Goal: Task Accomplishment & Management: Manage account settings

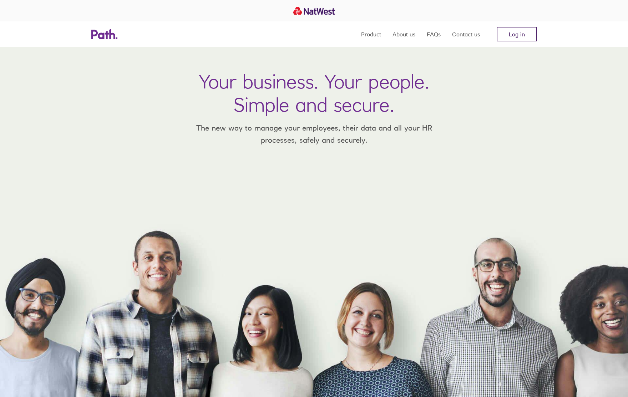
click at [515, 30] on link "Log in" at bounding box center [517, 34] width 40 height 14
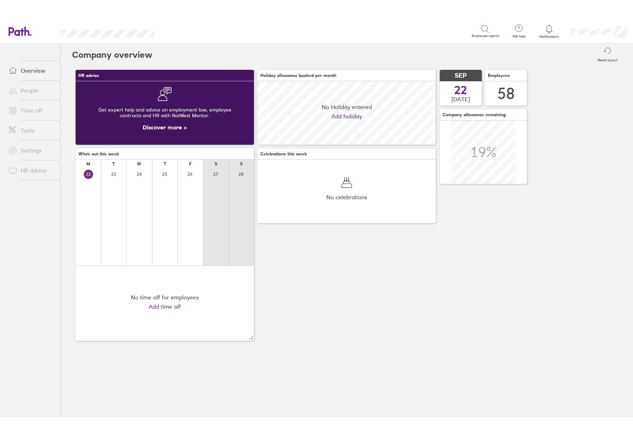
scroll to position [63, 178]
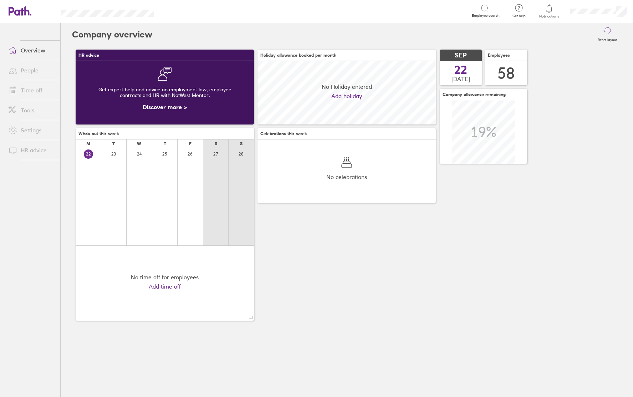
click at [288, 395] on div "Company overview Reset layout HR advice Get expert help and advice on employmen…" at bounding box center [347, 210] width 572 height 374
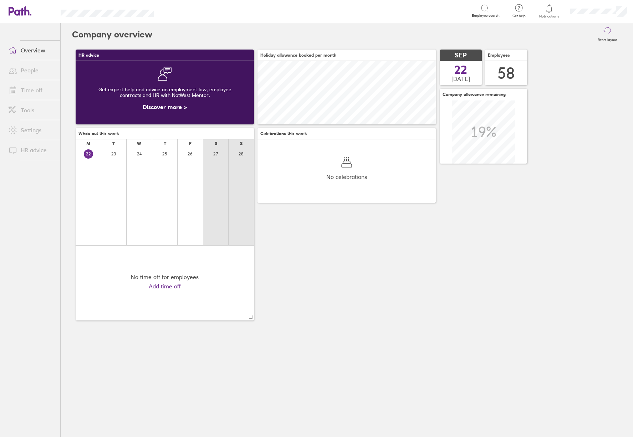
click at [39, 96] on link "Time off" at bounding box center [31, 90] width 57 height 14
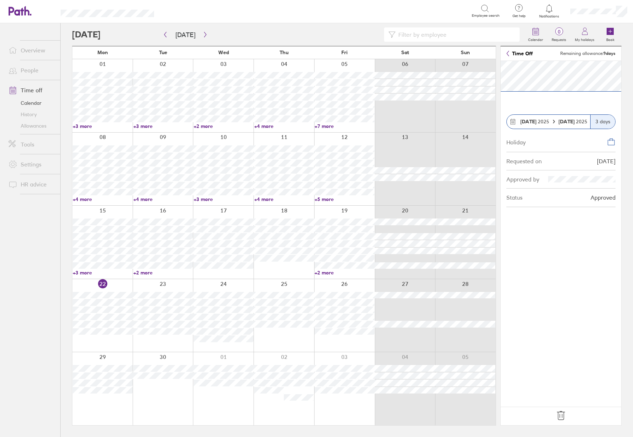
click at [422, 33] on input at bounding box center [456, 35] width 120 height 14
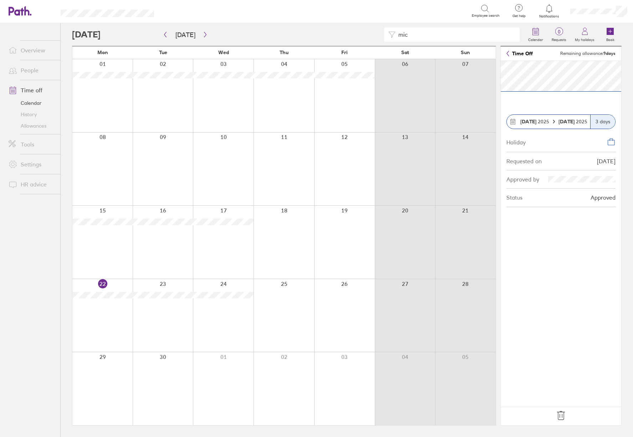
type input "mic"
click at [24, 87] on link "Time off" at bounding box center [31, 90] width 57 height 14
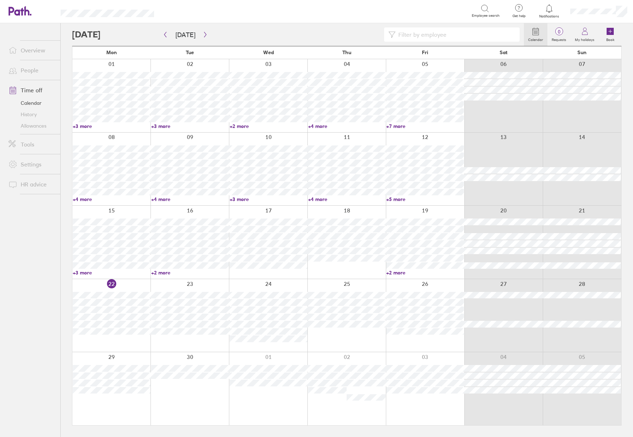
click at [449, 32] on input at bounding box center [456, 35] width 120 height 14
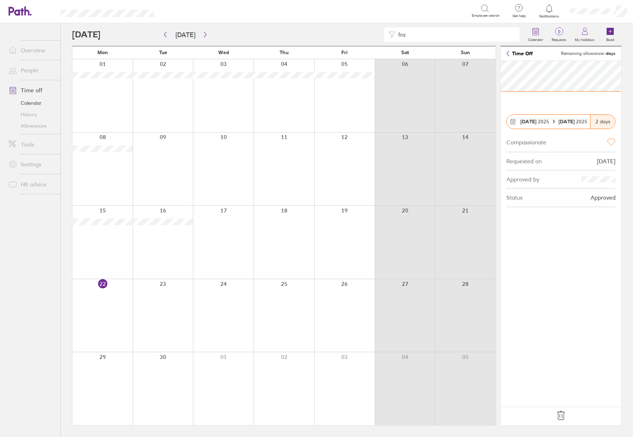
drag, startPoint x: 409, startPoint y: 32, endPoint x: 392, endPoint y: 32, distance: 17.1
click at [392, 32] on div "fra" at bounding box center [452, 34] width 136 height 14
click at [169, 234] on div at bounding box center [163, 242] width 61 height 73
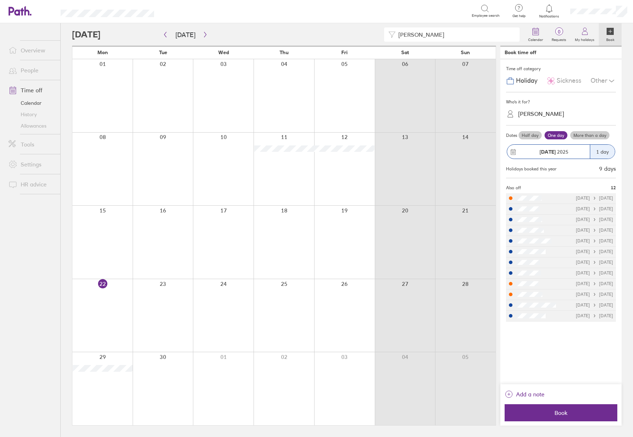
click at [167, 230] on div at bounding box center [163, 242] width 61 height 73
click at [565, 75] on div "Sickness" at bounding box center [564, 81] width 35 height 14
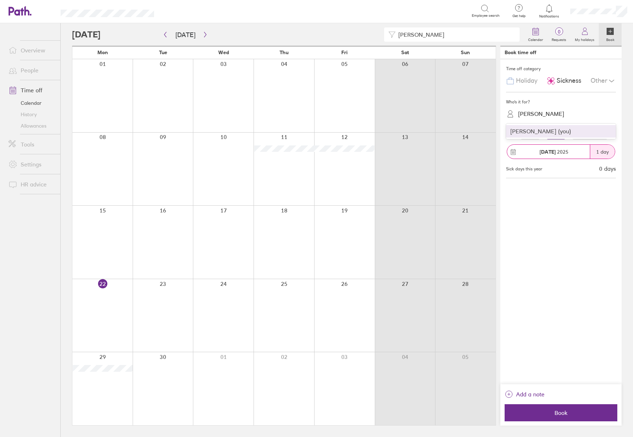
click at [573, 112] on div "[PERSON_NAME]" at bounding box center [565, 113] width 101 height 11
click at [560, 130] on div "[PERSON_NAME] (you)" at bounding box center [561, 131] width 110 height 12
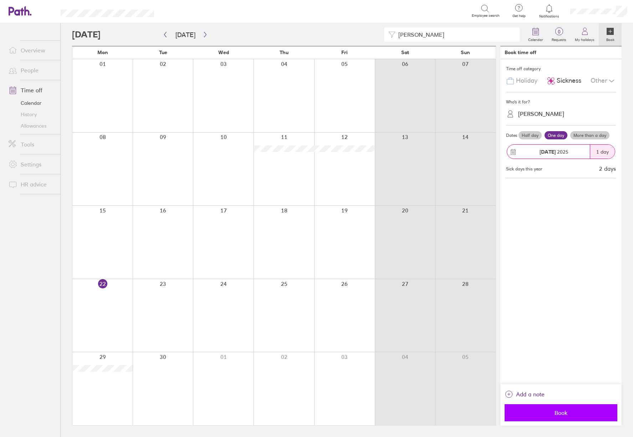
click at [570, 397] on span "Book" at bounding box center [561, 413] width 103 height 6
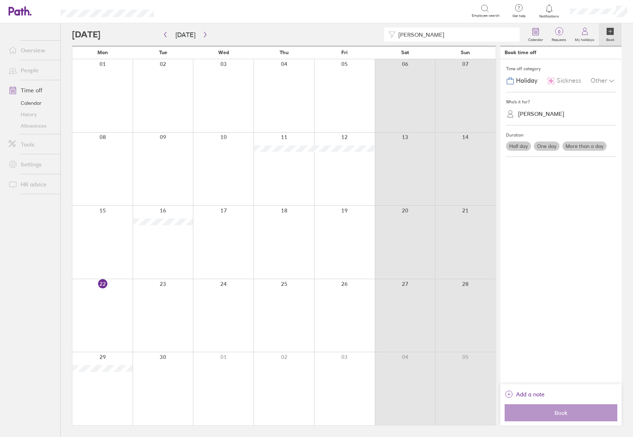
drag, startPoint x: 403, startPoint y: 38, endPoint x: 369, endPoint y: 38, distance: 34.2
click at [369, 38] on div "[PERSON_NAME]" at bounding box center [298, 34] width 452 height 14
drag, startPoint x: 409, startPoint y: 33, endPoint x: 385, endPoint y: 32, distance: 24.3
click at [385, 32] on div "stev" at bounding box center [452, 34] width 136 height 14
drag, startPoint x: 438, startPoint y: 35, endPoint x: 330, endPoint y: 40, distance: 108.9
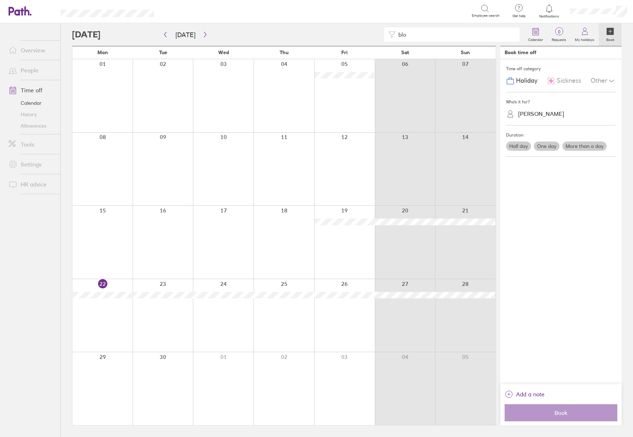
click at [330, 40] on div "blo" at bounding box center [298, 34] width 452 height 14
drag, startPoint x: 422, startPoint y: 34, endPoint x: 392, endPoint y: 35, distance: 29.6
click at [392, 35] on div "[PERSON_NAME]" at bounding box center [452, 34] width 136 height 14
click at [119, 238] on div at bounding box center [102, 242] width 60 height 73
click at [605, 78] on div "Other" at bounding box center [603, 81] width 25 height 14
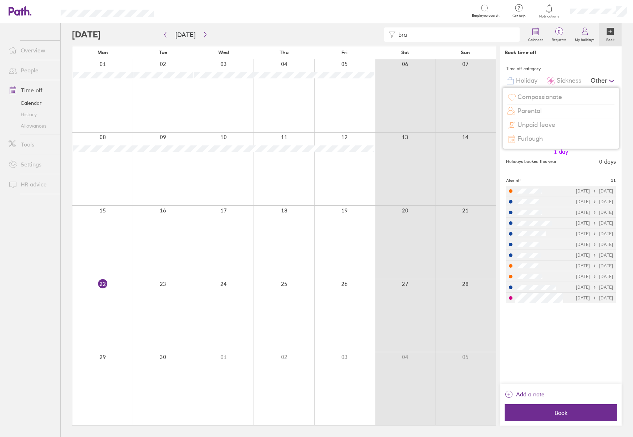
click at [549, 99] on span "Compassionate" at bounding box center [539, 96] width 45 height 7
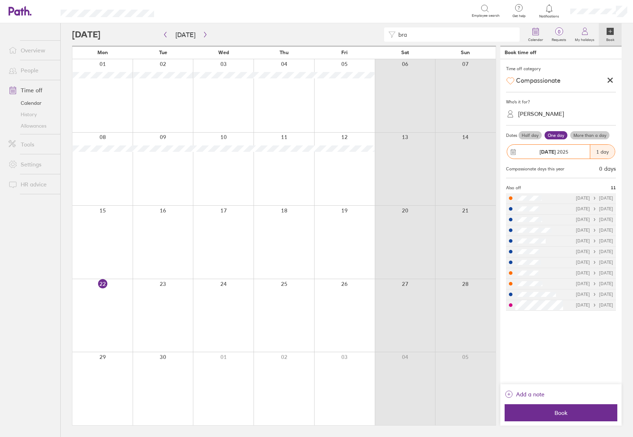
click at [547, 118] on div "[PERSON_NAME]" at bounding box center [565, 113] width 101 height 11
click at [542, 132] on div "[PERSON_NAME] (you)" at bounding box center [561, 131] width 110 height 12
click at [591, 135] on label "More than a day" at bounding box center [589, 135] width 39 height 9
click at [0, 0] on input "More than a day" at bounding box center [0, 0] width 0 height 0
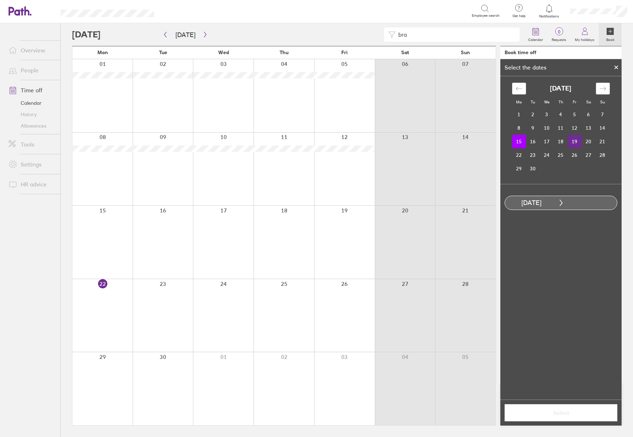
click at [574, 141] on td "19" at bounding box center [575, 142] width 14 height 14
click at [560, 397] on span "Select" at bounding box center [561, 413] width 103 height 6
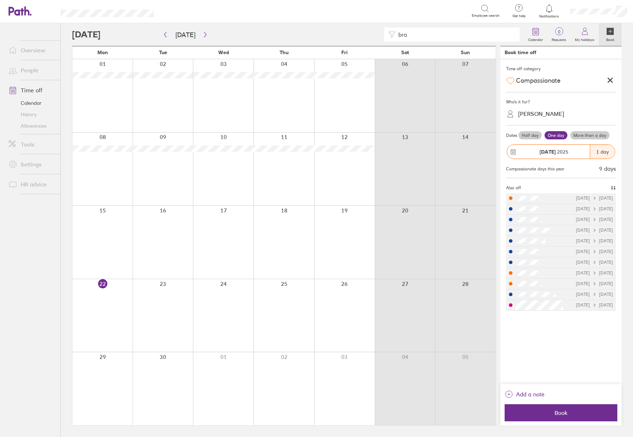
click at [598, 136] on label "More than a day" at bounding box center [589, 135] width 39 height 9
click at [0, 0] on input "More than a day" at bounding box center [0, 0] width 0 height 0
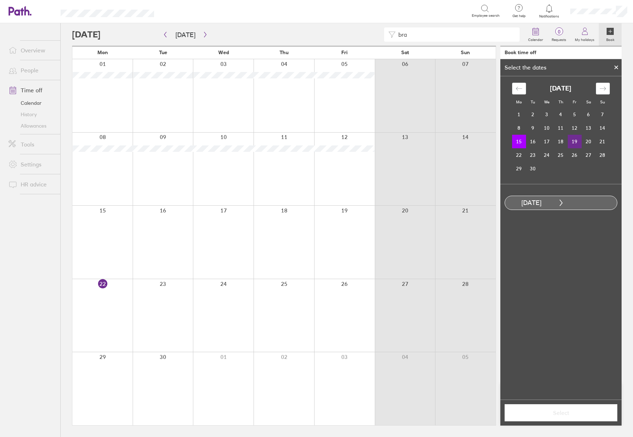
click at [573, 142] on td "19" at bounding box center [575, 142] width 14 height 14
click at [556, 397] on span "Select" at bounding box center [561, 413] width 103 height 6
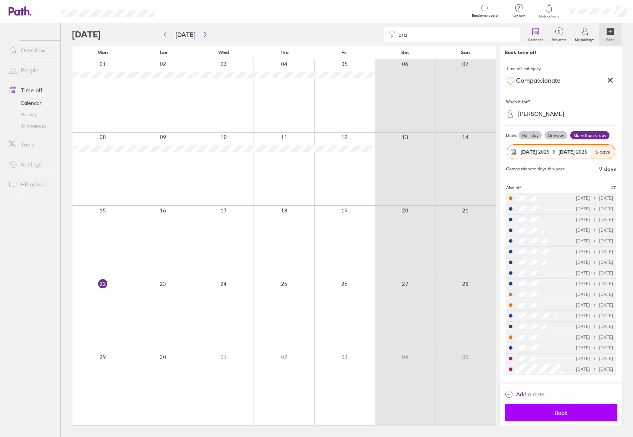
click at [568, 397] on span "Book" at bounding box center [561, 413] width 103 height 6
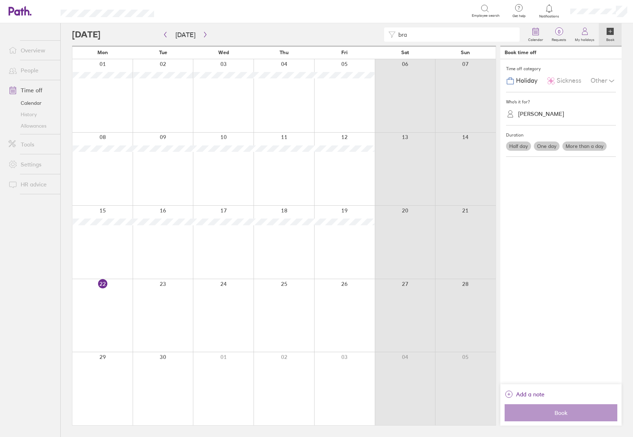
drag, startPoint x: 419, startPoint y: 34, endPoint x: 376, endPoint y: 32, distance: 43.5
click at [376, 32] on div "bra" at bounding box center [298, 34] width 452 height 14
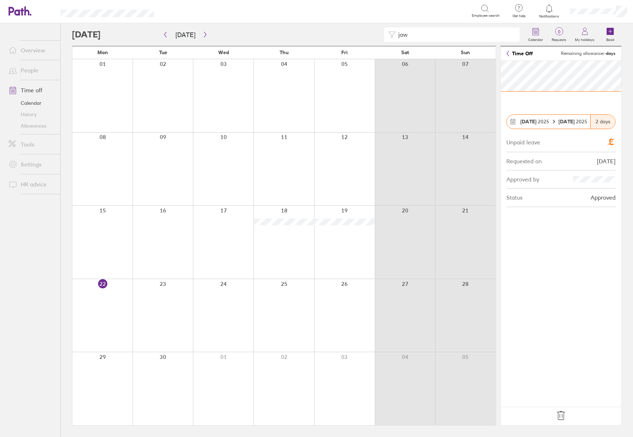
drag, startPoint x: 422, startPoint y: 35, endPoint x: 358, endPoint y: 38, distance: 63.9
click at [358, 38] on div "jaw" at bounding box center [298, 34] width 452 height 14
type input "[PERSON_NAME]"
click at [34, 128] on link "Allowances" at bounding box center [31, 125] width 57 height 11
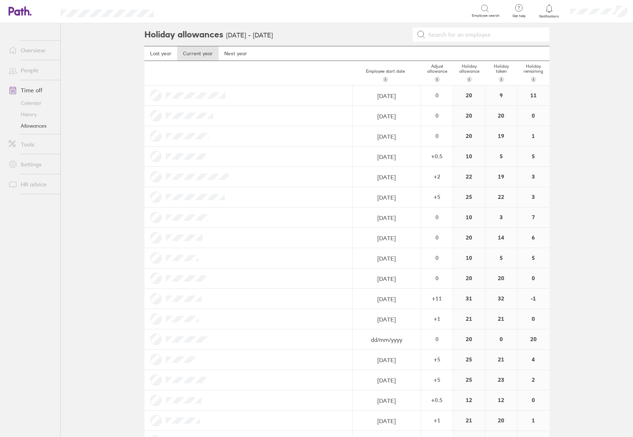
click at [449, 36] on input at bounding box center [485, 35] width 120 height 14
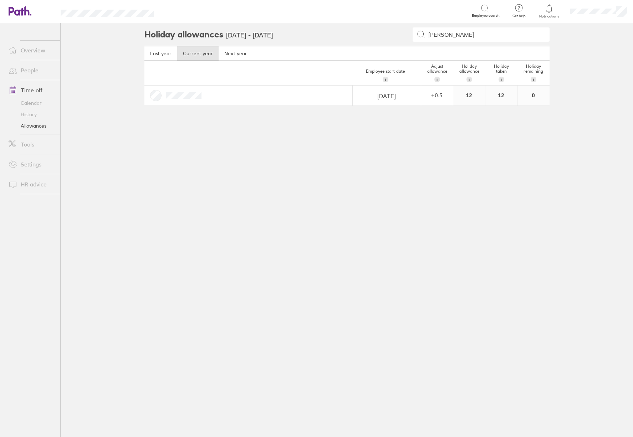
drag, startPoint x: 465, startPoint y: 34, endPoint x: 407, endPoint y: 37, distance: 58.2
click at [407, 37] on div "[PERSON_NAME]" at bounding box center [413, 34] width 274 height 14
type input "jaw"
click at [32, 90] on link "Time off" at bounding box center [31, 90] width 57 height 14
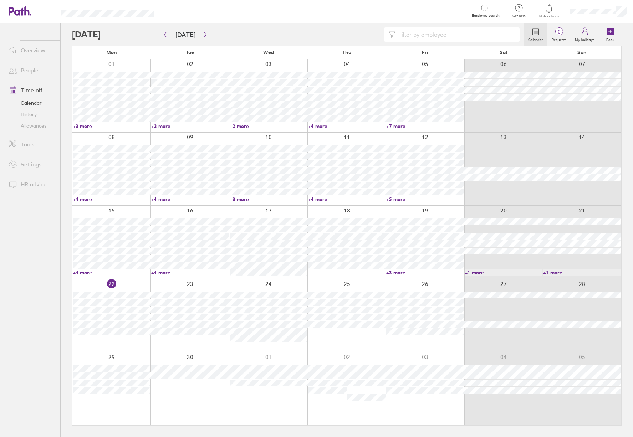
click at [445, 37] on input at bounding box center [456, 35] width 120 height 14
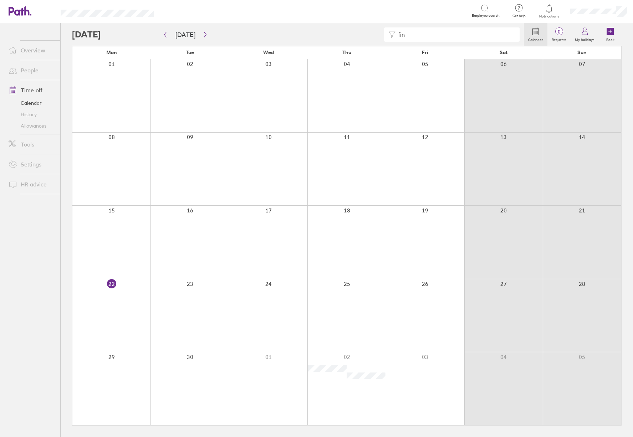
type input "fin"
click at [40, 92] on link "Time off" at bounding box center [31, 90] width 57 height 14
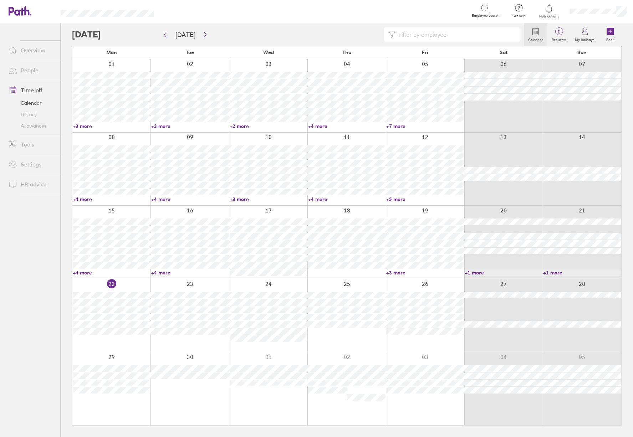
click at [444, 36] on input at bounding box center [456, 35] width 120 height 14
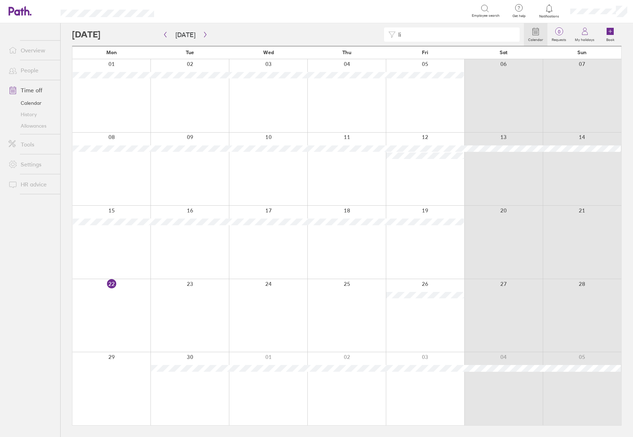
drag, startPoint x: 417, startPoint y: 35, endPoint x: 393, endPoint y: 34, distance: 24.3
click at [393, 34] on div "li" at bounding box center [452, 34] width 136 height 14
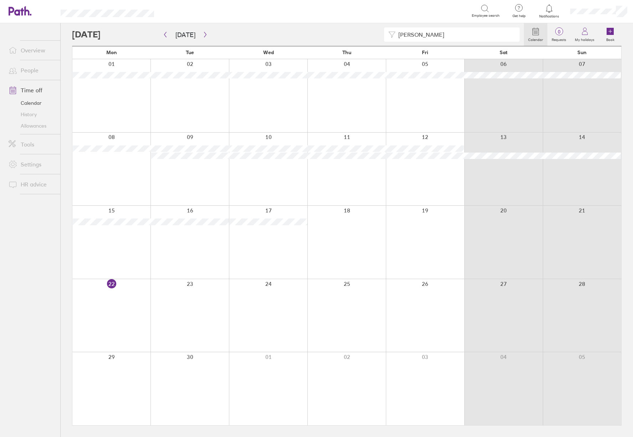
drag, startPoint x: 431, startPoint y: 38, endPoint x: 379, endPoint y: 38, distance: 51.7
click at [379, 38] on div "[PERSON_NAME]" at bounding box center [298, 34] width 452 height 14
drag, startPoint x: 409, startPoint y: 34, endPoint x: 391, endPoint y: 35, distance: 18.2
click at [391, 35] on div "tar" at bounding box center [452, 34] width 136 height 14
type input "[PERSON_NAME]"
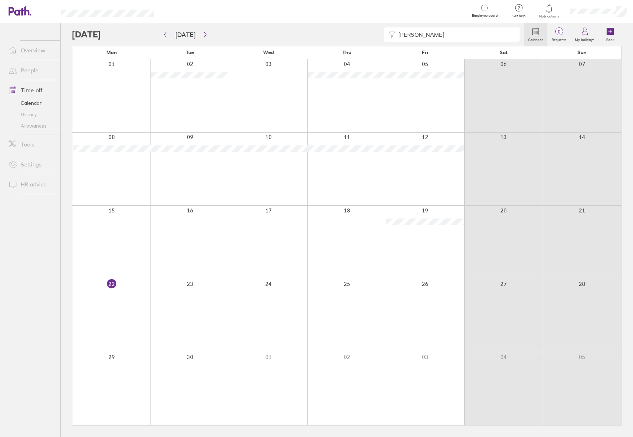
click at [270, 238] on div at bounding box center [268, 242] width 78 height 73
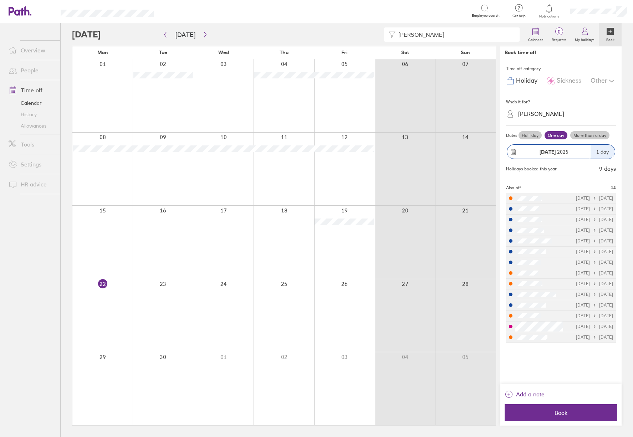
click at [231, 240] on div at bounding box center [223, 242] width 61 height 73
click at [426, 37] on input "[PERSON_NAME]" at bounding box center [456, 35] width 120 height 14
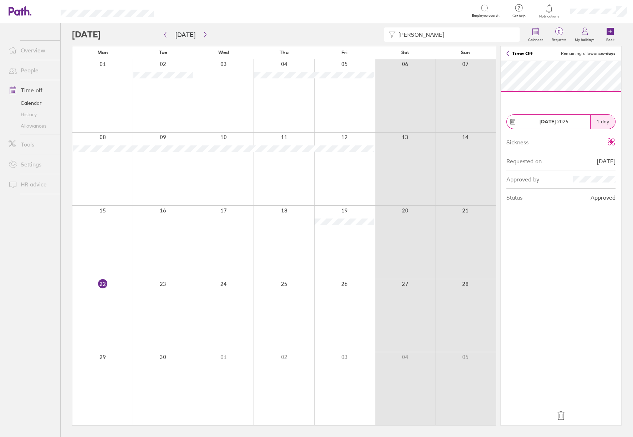
click at [230, 241] on div at bounding box center [223, 242] width 61 height 73
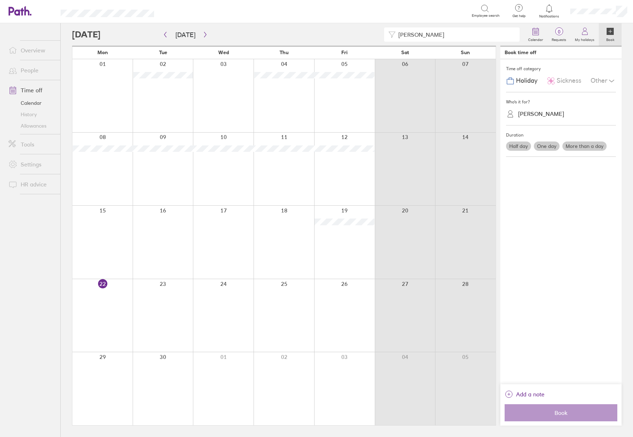
click at [230, 241] on div at bounding box center [223, 242] width 61 height 73
click at [225, 234] on div at bounding box center [223, 242] width 61 height 73
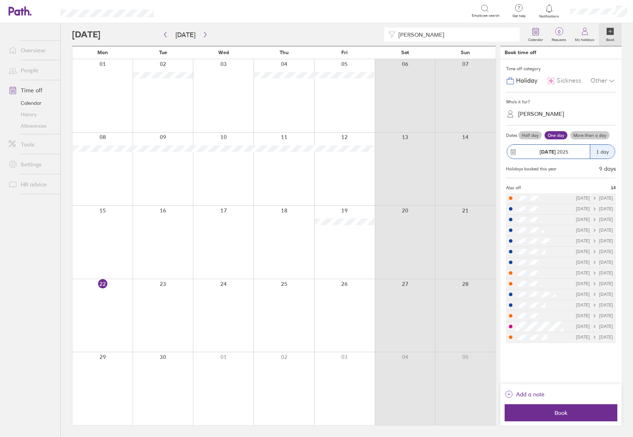
click at [570, 78] on span "Sickness" at bounding box center [569, 80] width 25 height 7
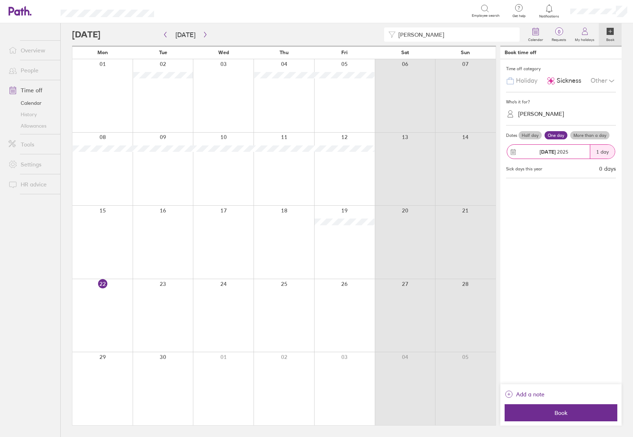
click at [544, 121] on div "Who's it for? [PERSON_NAME]" at bounding box center [561, 108] width 110 height 33
click at [540, 111] on div "[PERSON_NAME]" at bounding box center [541, 114] width 46 height 7
click at [539, 146] on div "[PERSON_NAME]" at bounding box center [561, 144] width 110 height 12
click at [584, 136] on label "More than a day" at bounding box center [589, 135] width 39 height 9
click at [0, 0] on input "More than a day" at bounding box center [0, 0] width 0 height 0
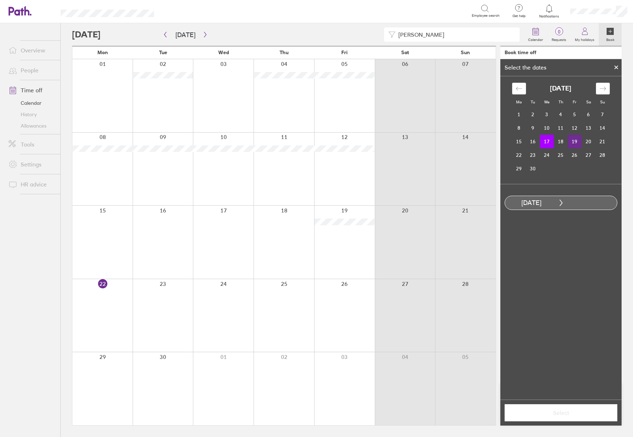
click at [578, 142] on td "19" at bounding box center [575, 142] width 14 height 14
click at [573, 397] on span "Select" at bounding box center [561, 413] width 103 height 6
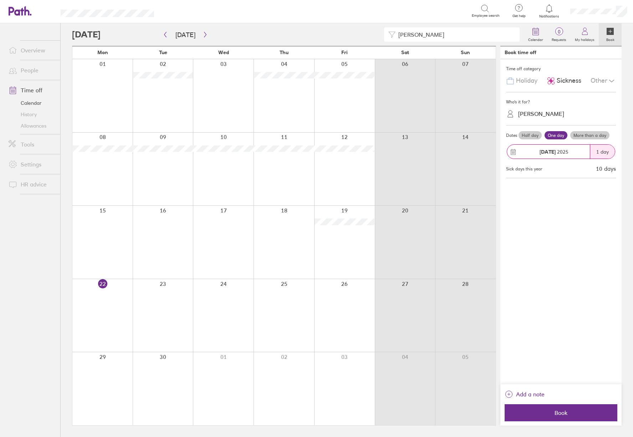
click at [589, 137] on label "More than a day" at bounding box center [589, 135] width 39 height 9
click at [0, 0] on input "More than a day" at bounding box center [0, 0] width 0 height 0
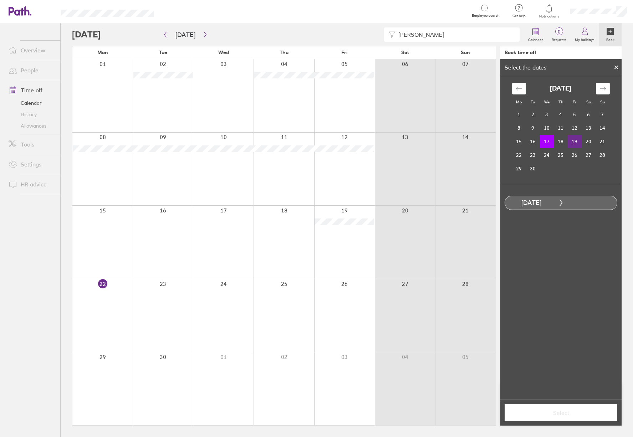
click at [577, 142] on td "19" at bounding box center [575, 142] width 14 height 14
click at [555, 397] on span "Select" at bounding box center [561, 413] width 103 height 6
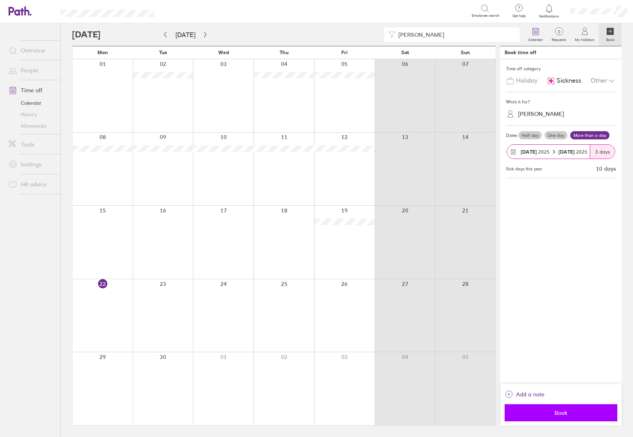
click at [561, 397] on span "Book" at bounding box center [561, 413] width 103 height 6
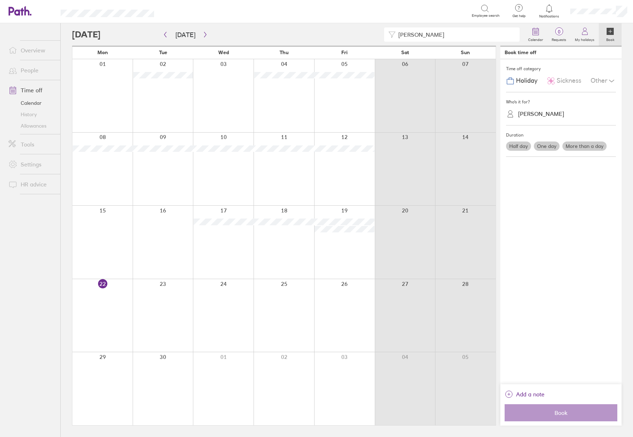
drag, startPoint x: 428, startPoint y: 31, endPoint x: 394, endPoint y: 32, distance: 33.5
click at [395, 33] on div "[PERSON_NAME]" at bounding box center [452, 34] width 136 height 14
type input "dea"
click at [33, 53] on link "Overview" at bounding box center [31, 50] width 57 height 14
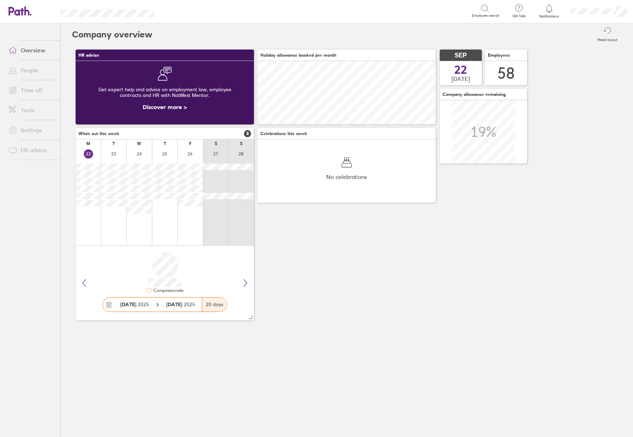
scroll to position [63, 178]
